Goal: Find specific page/section

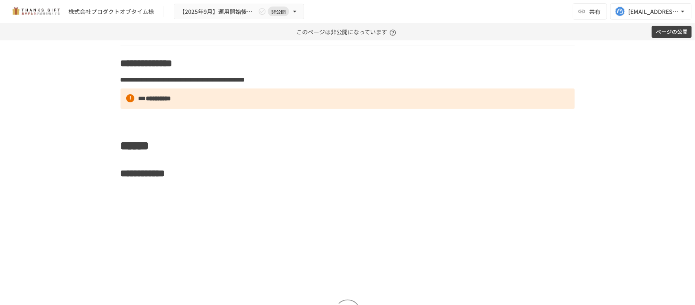
scroll to position [2060, 0]
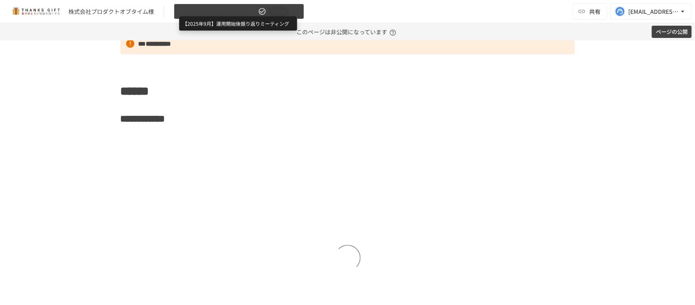
click at [223, 13] on span "【2025年9月】運用開始後振り返りミーティング" at bounding box center [217, 12] width 77 height 10
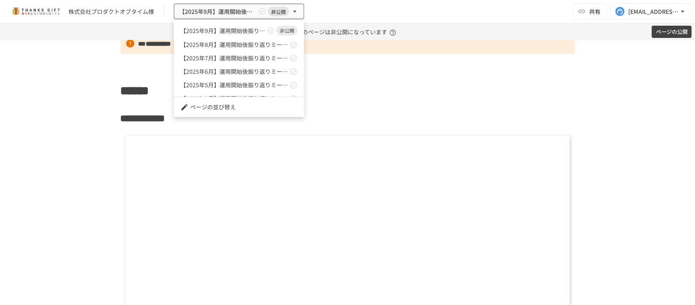
click at [220, 43] on span "【2025年8月】運用開始後振り返りミーティング" at bounding box center [233, 44] width 107 height 9
click at [162, 136] on div at bounding box center [347, 152] width 695 height 305
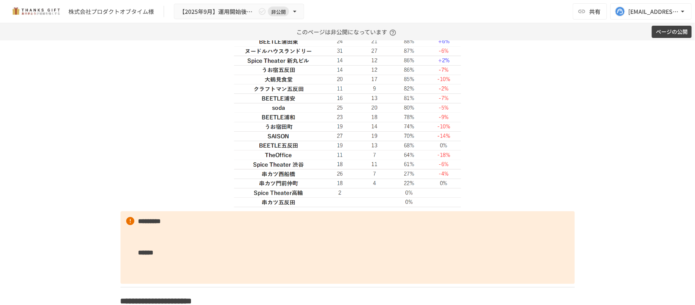
scroll to position [992, 0]
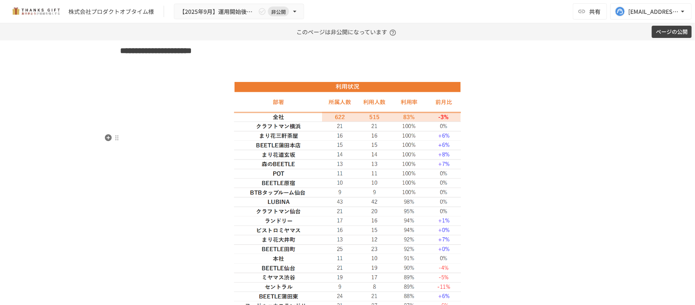
click at [217, 78] on h3 at bounding box center [347, 71] width 454 height 14
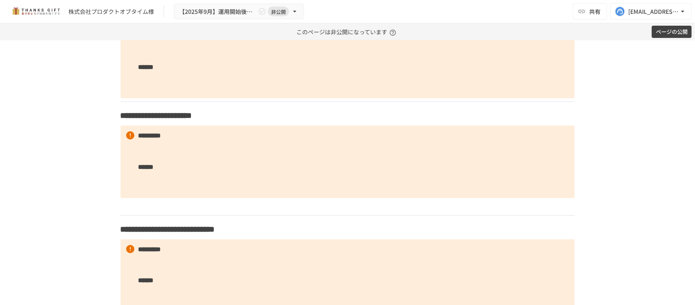
scroll to position [1348, 0]
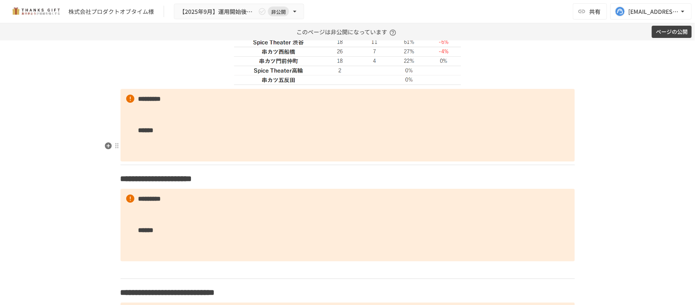
click at [193, 159] on p "********* ******" at bounding box center [347, 125] width 454 height 72
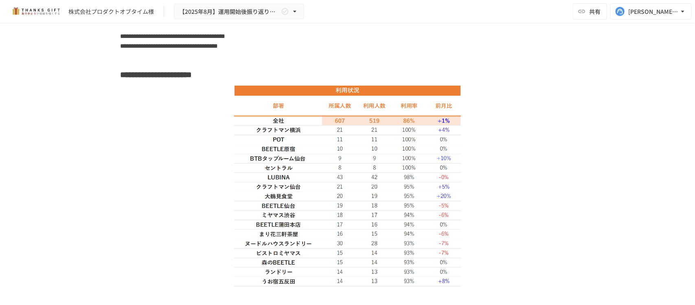
scroll to position [757, 0]
